Goal: Task Accomplishment & Management: Use online tool/utility

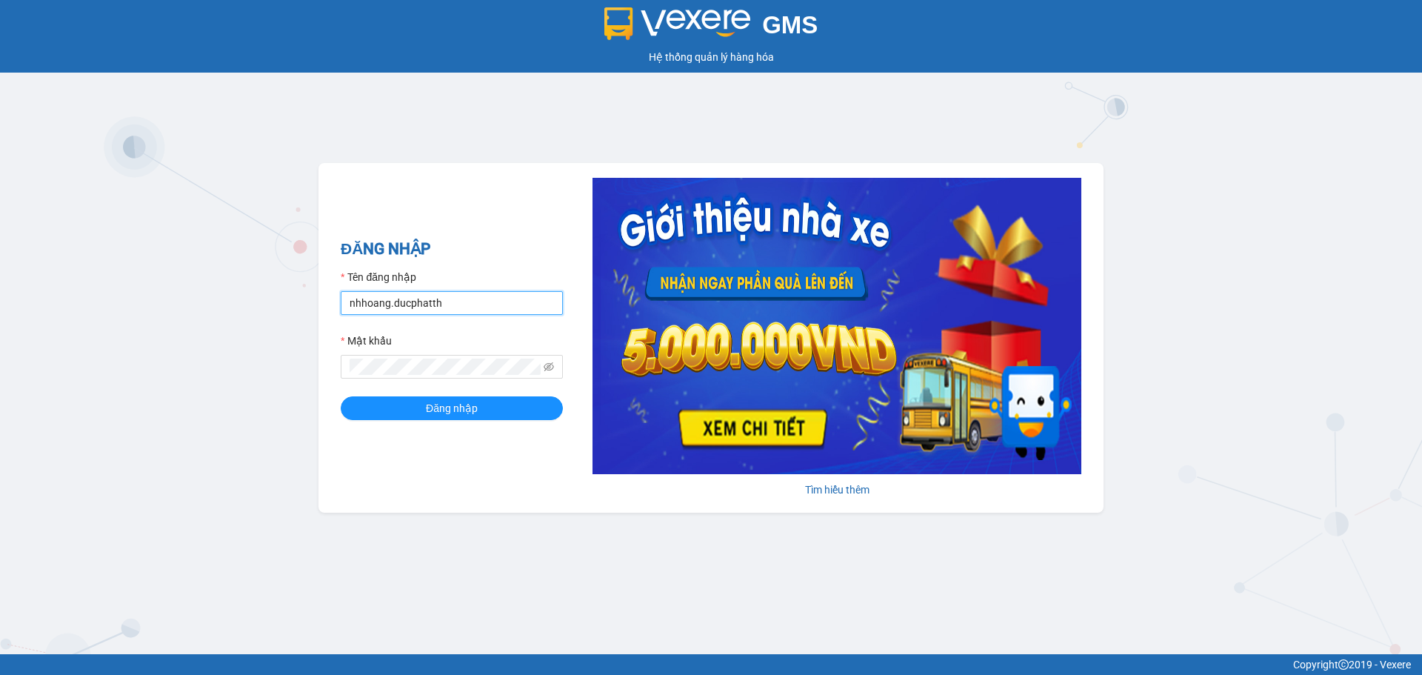
drag, startPoint x: 386, startPoint y: 304, endPoint x: 420, endPoint y: 304, distance: 34.1
click at [386, 304] on input "nhhoang.ducphatth" at bounding box center [452, 303] width 222 height 24
type input "nhnhat.ducphatth"
click at [335, 383] on div "ĐĂNG NHẬP Tên đăng nhập nhnhat.ducphatth Mật khẩu Đăng nhập Tìm hiểu thêm" at bounding box center [710, 338] width 785 height 350
click at [341, 396] on button "Đăng nhập" at bounding box center [452, 408] width 222 height 24
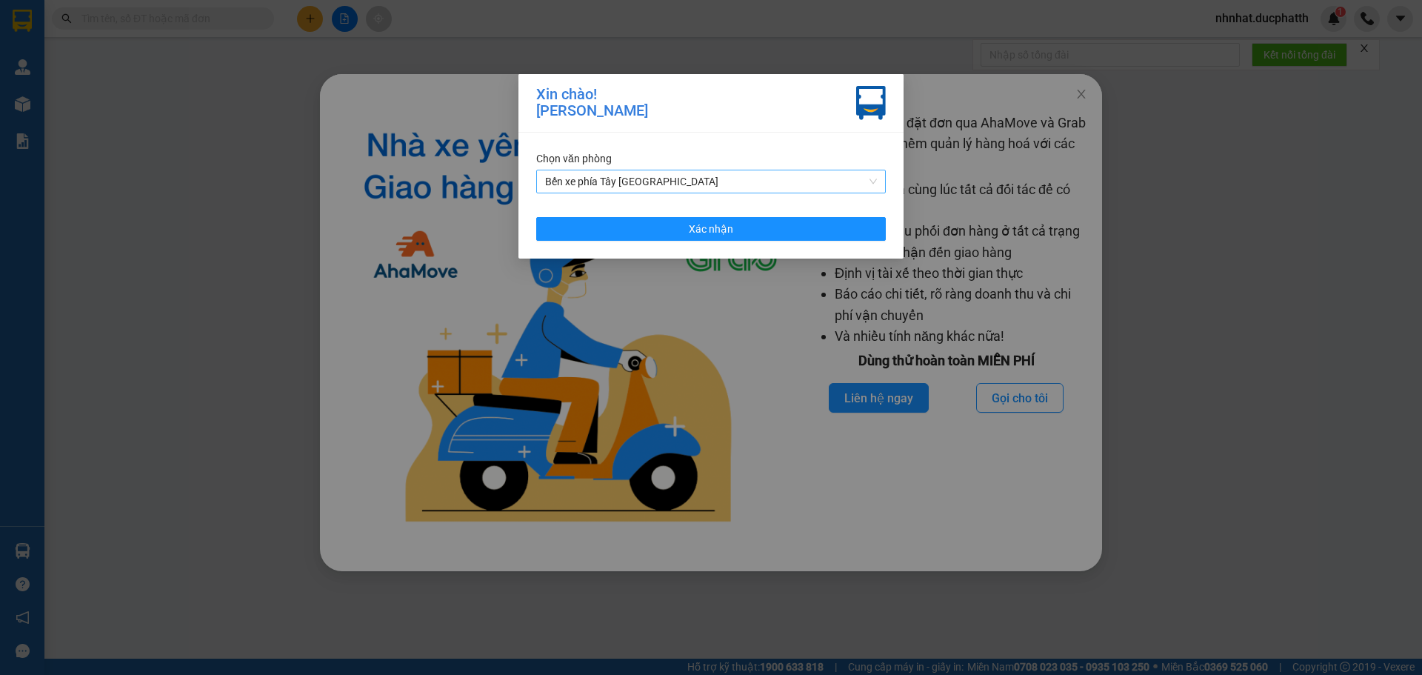
click at [781, 187] on span "Bến xe phía Tây [GEOGRAPHIC_DATA]" at bounding box center [711, 181] width 332 height 22
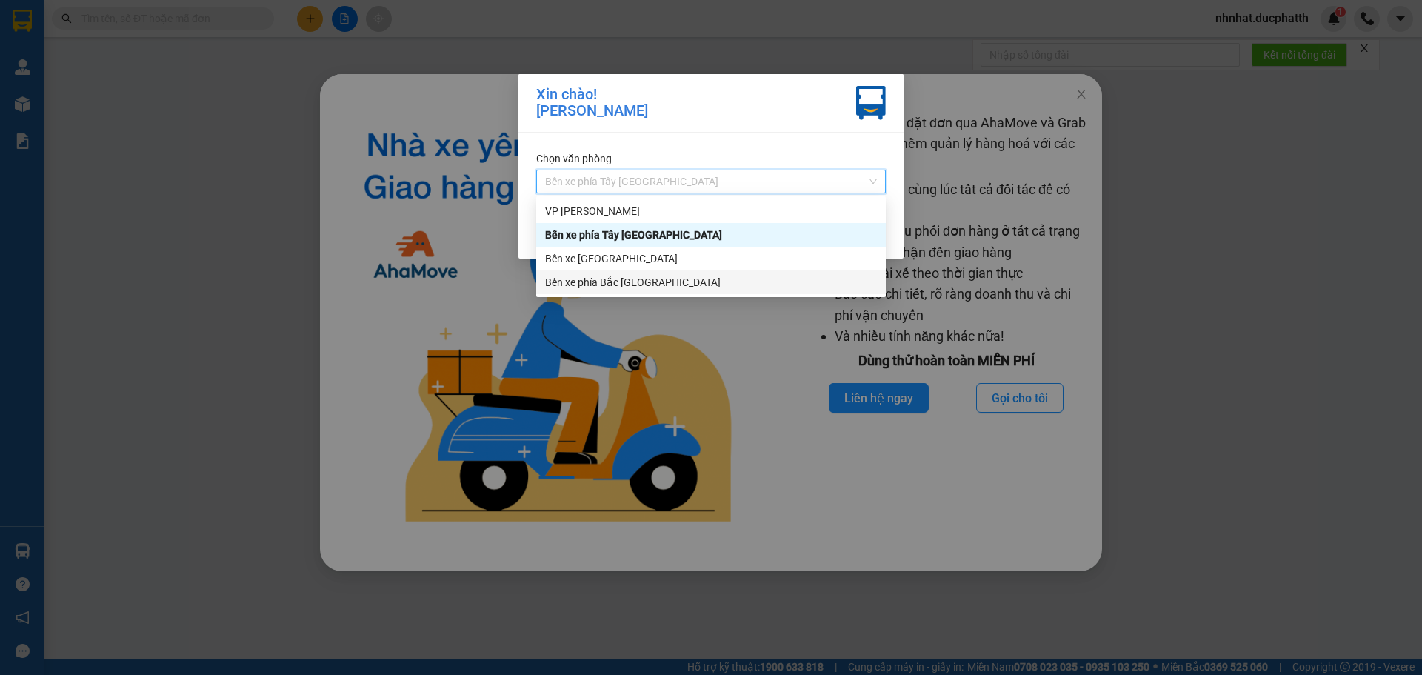
click at [620, 281] on div "Bến xe phía Bắc [GEOGRAPHIC_DATA]" at bounding box center [711, 282] width 332 height 16
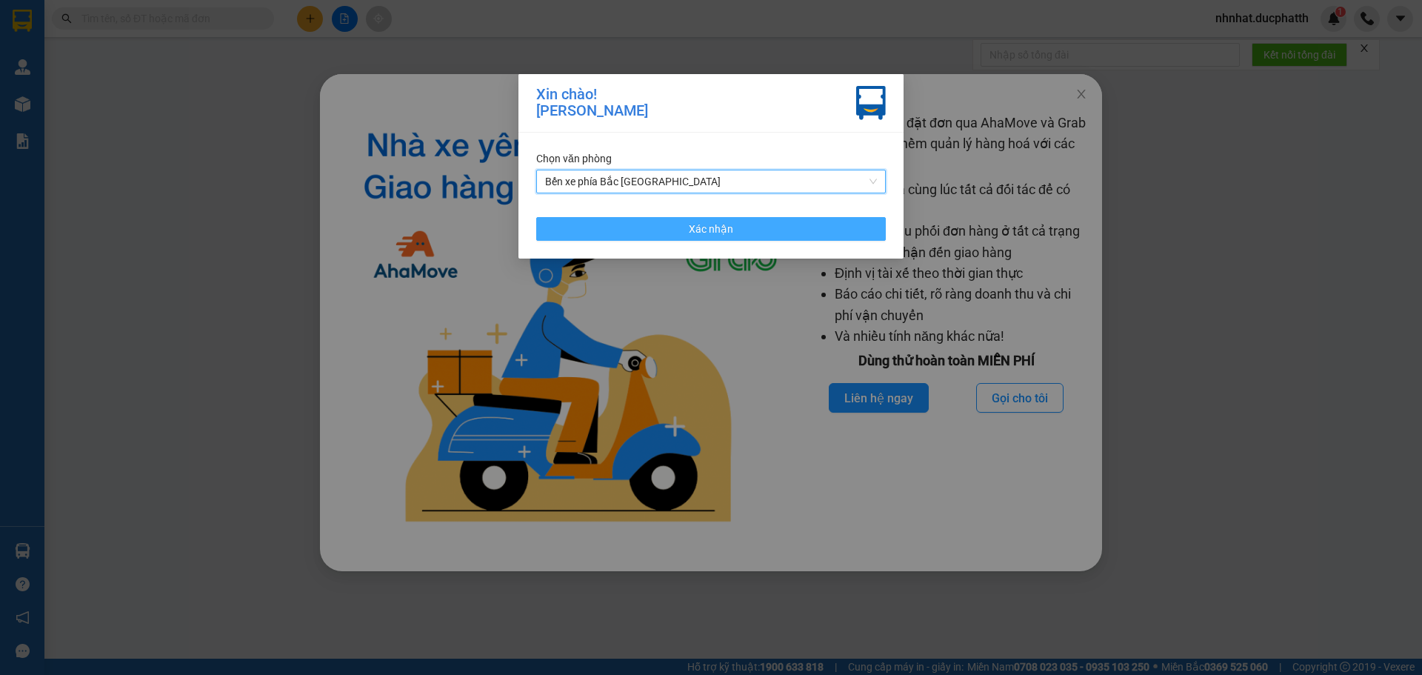
click at [633, 233] on button "Xác nhận" at bounding box center [711, 229] width 350 height 24
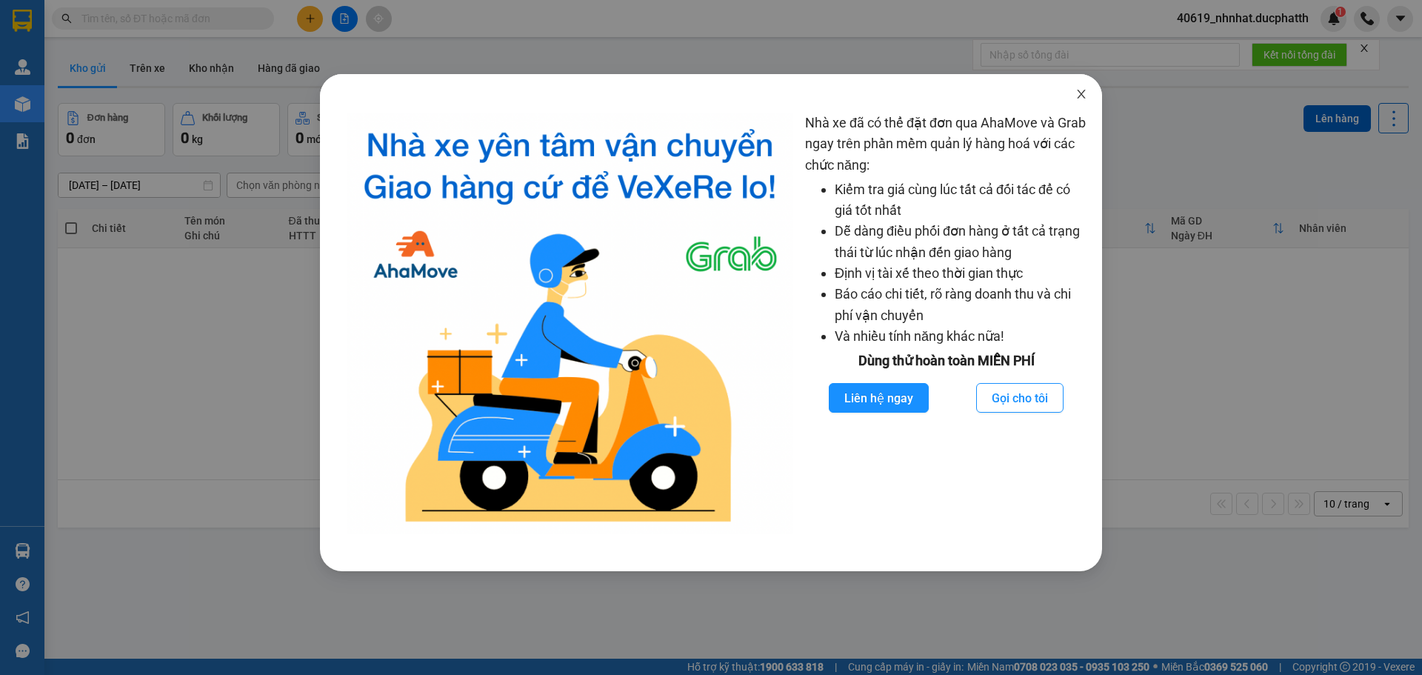
click at [1073, 98] on span "Close" at bounding box center [1080, 94] width 41 height 41
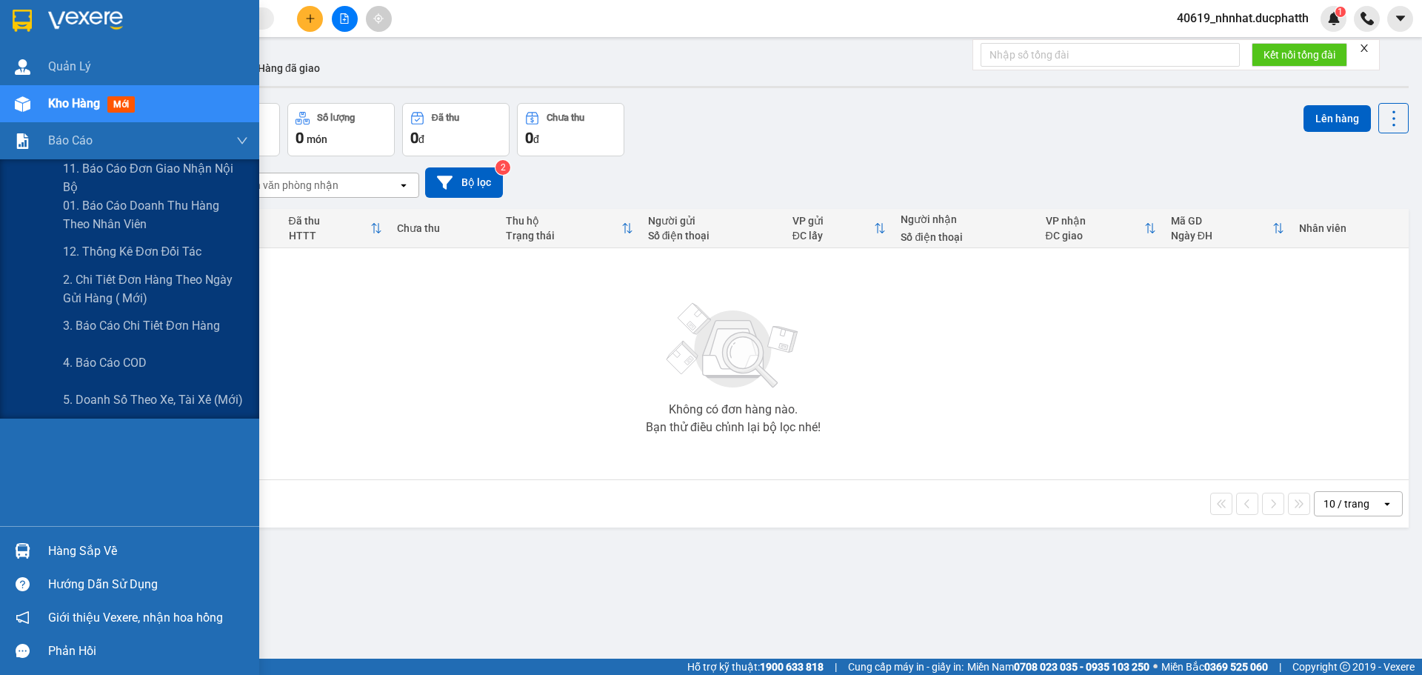
click at [32, 144] on div at bounding box center [23, 141] width 26 height 26
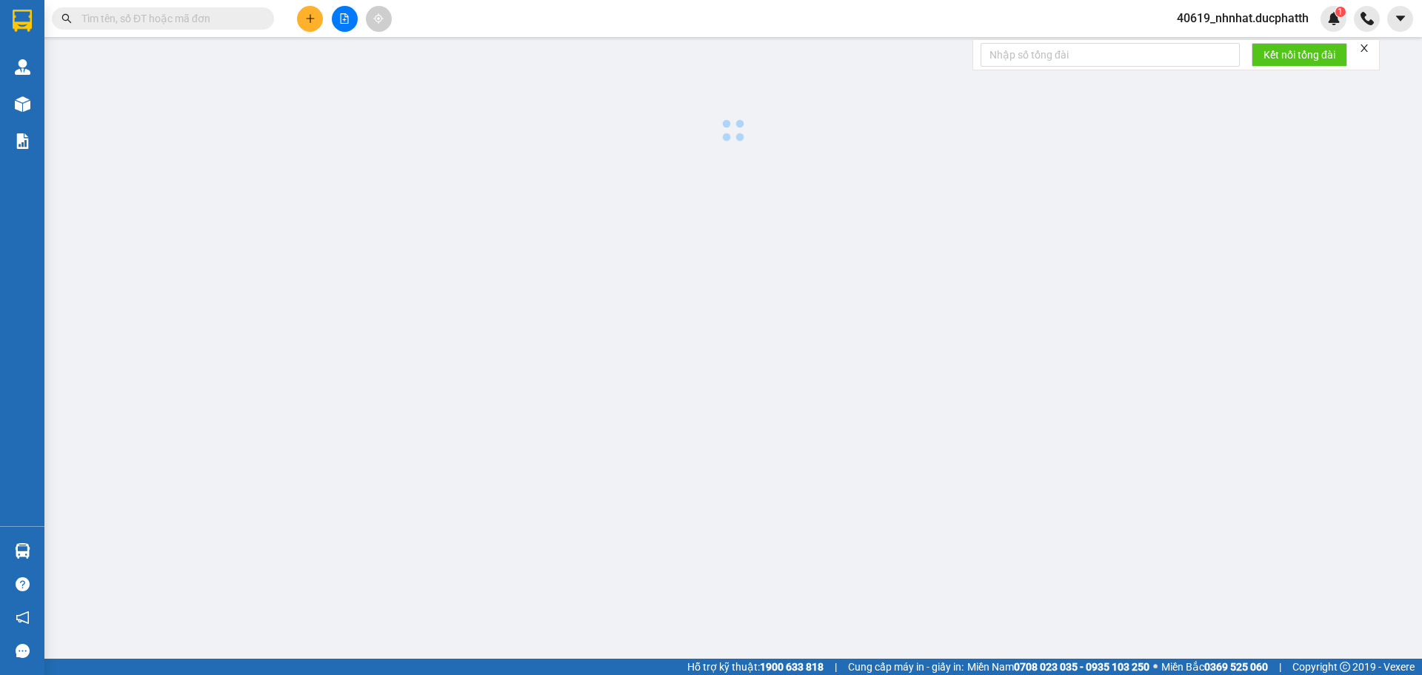
click at [347, 28] on button at bounding box center [345, 19] width 26 height 26
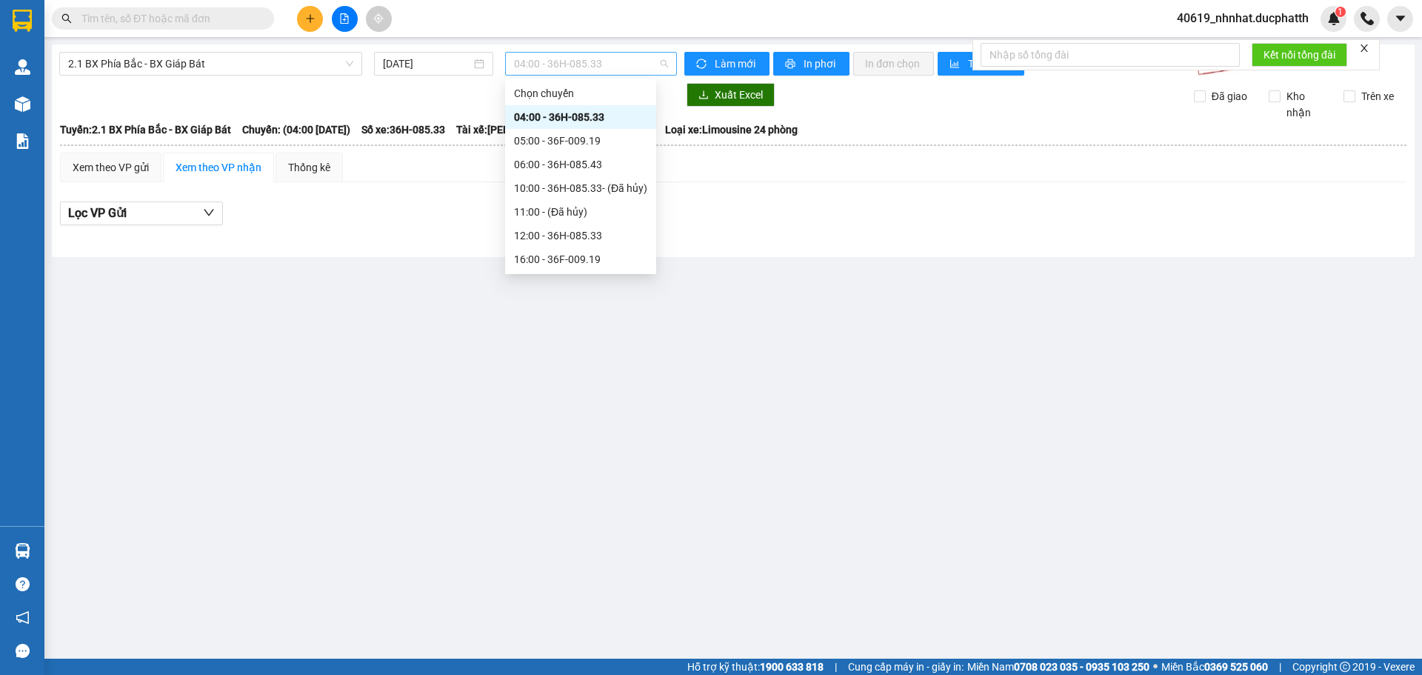
click at [569, 59] on span "04:00 - 36H-085.33" at bounding box center [591, 64] width 154 height 22
click at [540, 238] on div "12:00 - 36H-085.33" at bounding box center [580, 235] width 133 height 16
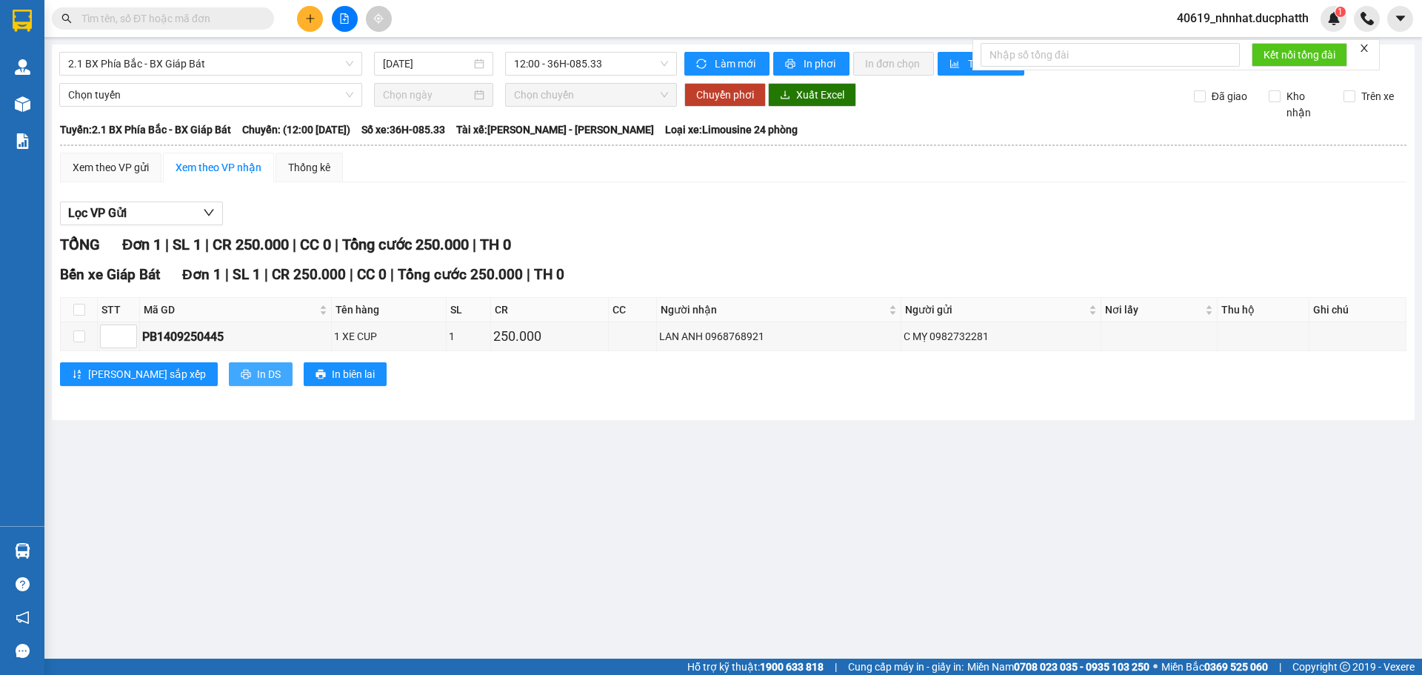
click at [257, 366] on span "In DS" at bounding box center [269, 374] width 24 height 16
